Goal: Complete application form

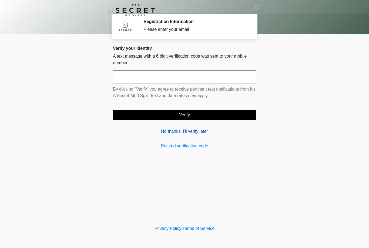
click at [197, 133] on link "No thanks, I'll verify later" at bounding box center [184, 131] width 143 height 6
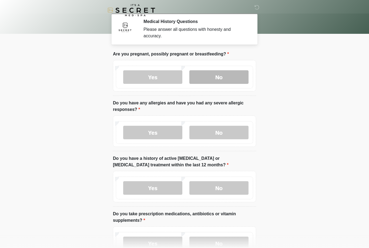
click at [228, 76] on label "No" at bounding box center [218, 76] width 59 height 13
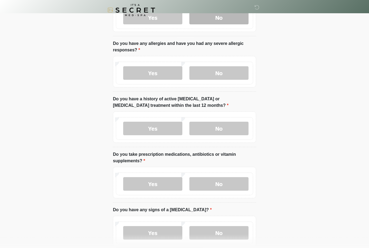
scroll to position [59, 0]
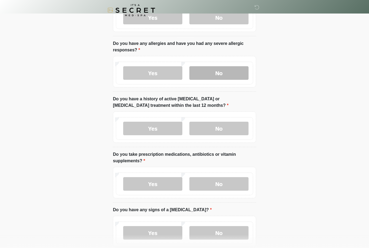
click at [235, 71] on label "No" at bounding box center [218, 72] width 59 height 13
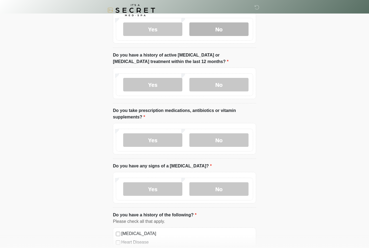
scroll to position [104, 0]
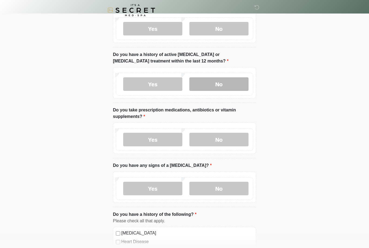
click at [228, 90] on label "No" at bounding box center [218, 83] width 59 height 13
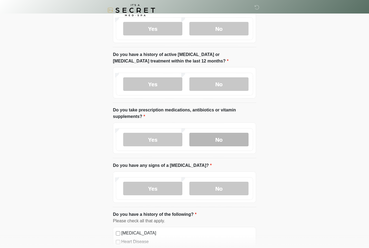
click at [224, 138] on label "No" at bounding box center [218, 139] width 59 height 13
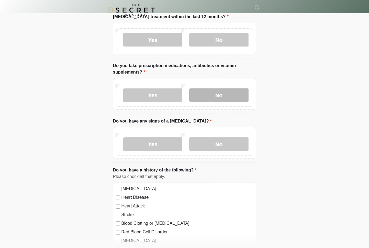
scroll to position [149, 0]
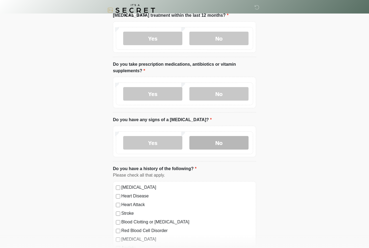
click at [237, 147] on label "No" at bounding box center [218, 142] width 59 height 13
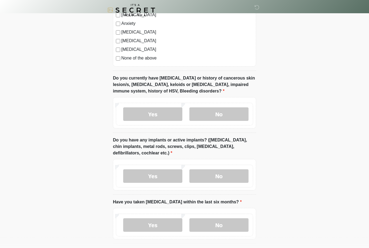
scroll to position [373, 0]
click at [237, 113] on label "No" at bounding box center [218, 113] width 59 height 13
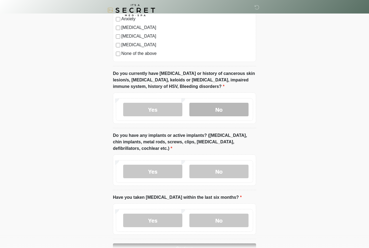
scroll to position [394, 0]
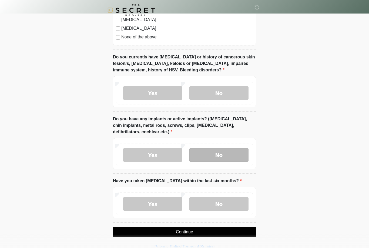
click at [234, 153] on label "No" at bounding box center [218, 154] width 59 height 13
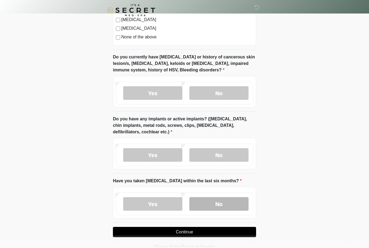
click at [227, 200] on label "No" at bounding box center [218, 203] width 59 height 13
click at [226, 232] on button "Continue" at bounding box center [184, 232] width 143 height 10
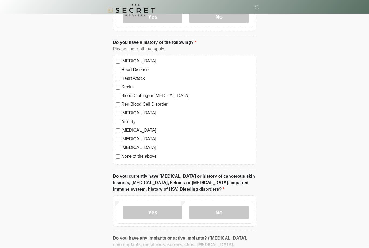
scroll to position [0, 0]
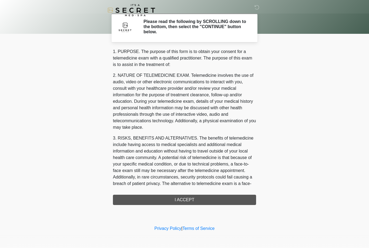
click at [218, 201] on div "1. PURPOSE. The purpose of this form is to obtain your consent for a telemedici…" at bounding box center [184, 126] width 143 height 156
click at [211, 201] on div "1. PURPOSE. The purpose of this form is to obtain your consent for a telemedici…" at bounding box center [184, 126] width 143 height 156
click at [211, 197] on div "1. PURPOSE. The purpose of this form is to obtain your consent for a telemedici…" at bounding box center [184, 126] width 143 height 156
click at [212, 202] on div "1. PURPOSE. The purpose of this form is to obtain your consent for a telemedici…" at bounding box center [184, 126] width 143 height 156
click at [209, 198] on div "1. PURPOSE. The purpose of this form is to obtain your consent for a telemedici…" at bounding box center [184, 126] width 143 height 156
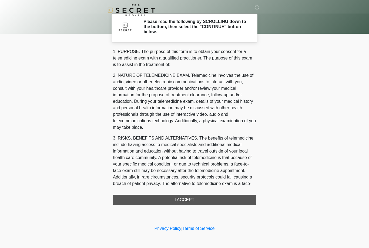
click at [209, 198] on div "1. PURPOSE. The purpose of this form is to obtain your consent for a telemedici…" at bounding box center [184, 126] width 143 height 156
click at [208, 199] on div "1. PURPOSE. The purpose of this form is to obtain your consent for a telemedici…" at bounding box center [184, 126] width 143 height 156
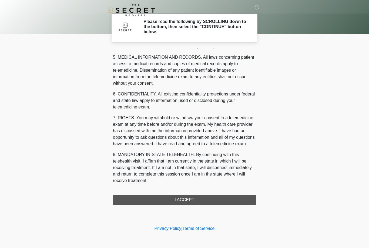
click at [210, 199] on button "I ACCEPT" at bounding box center [184, 199] width 143 height 10
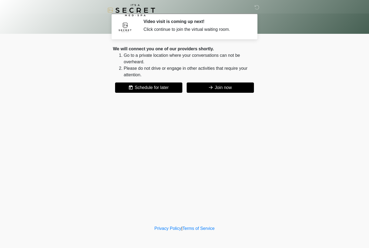
click at [233, 86] on button "Join now" at bounding box center [220, 87] width 67 height 10
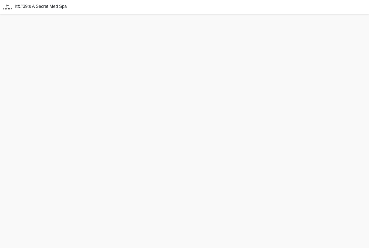
scroll to position [1, 0]
